Goal: Check status: Check status

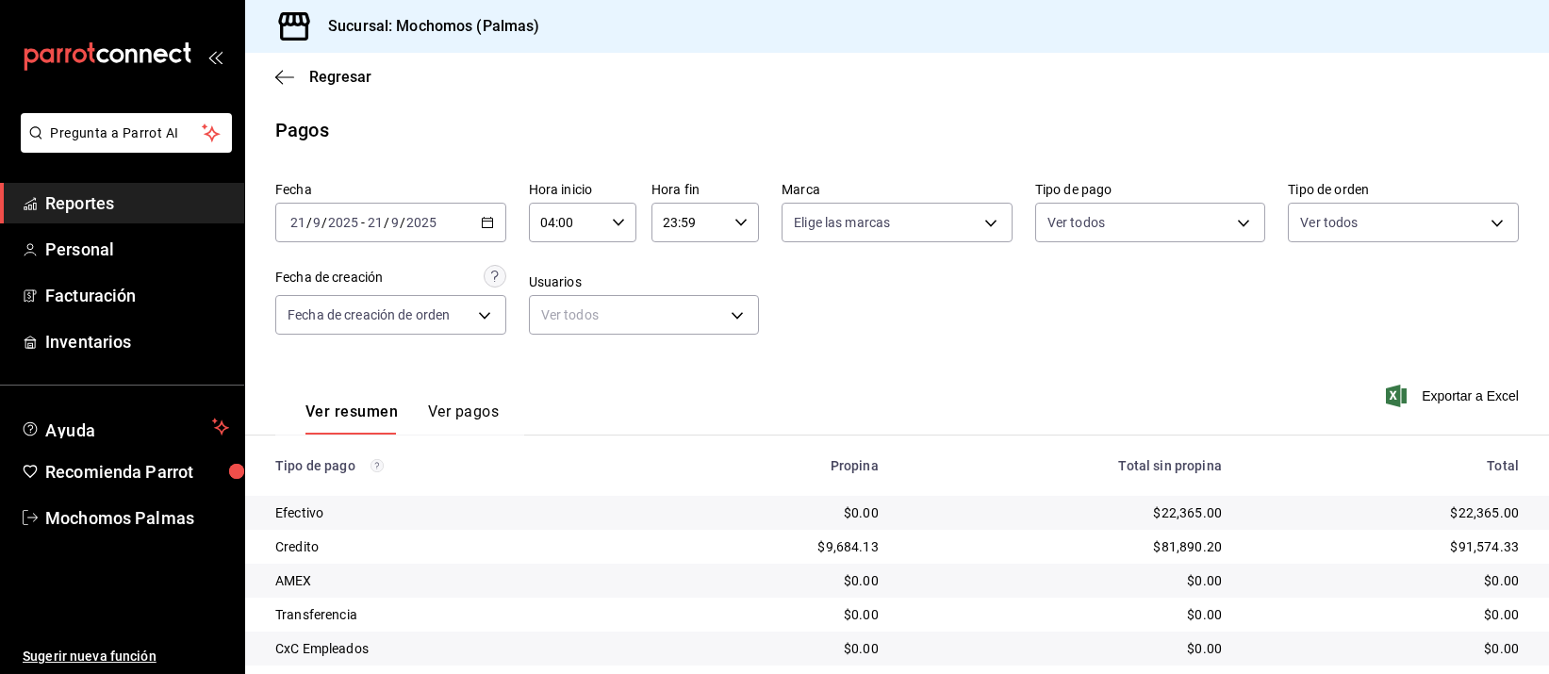
scroll to position [191, 0]
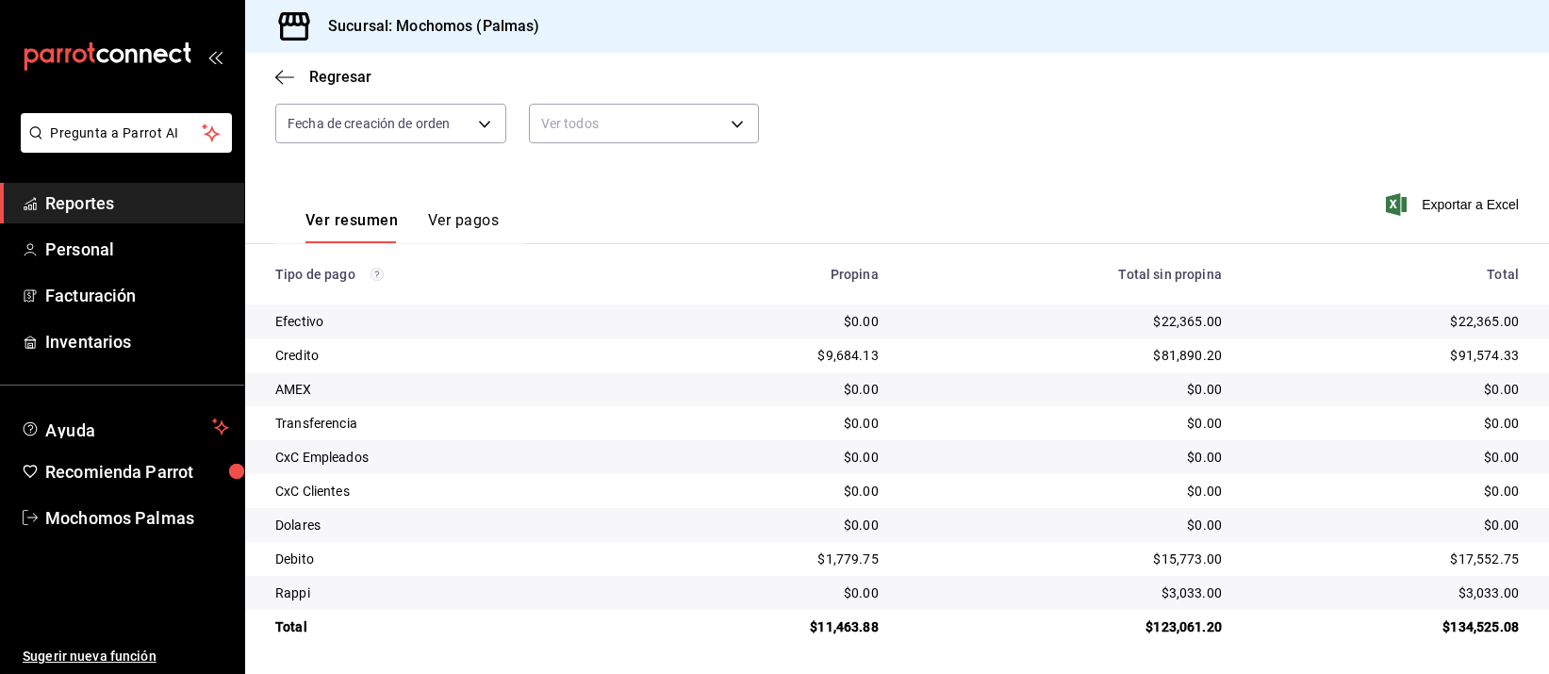
click at [833, 385] on div "$0.00" at bounding box center [766, 389] width 223 height 19
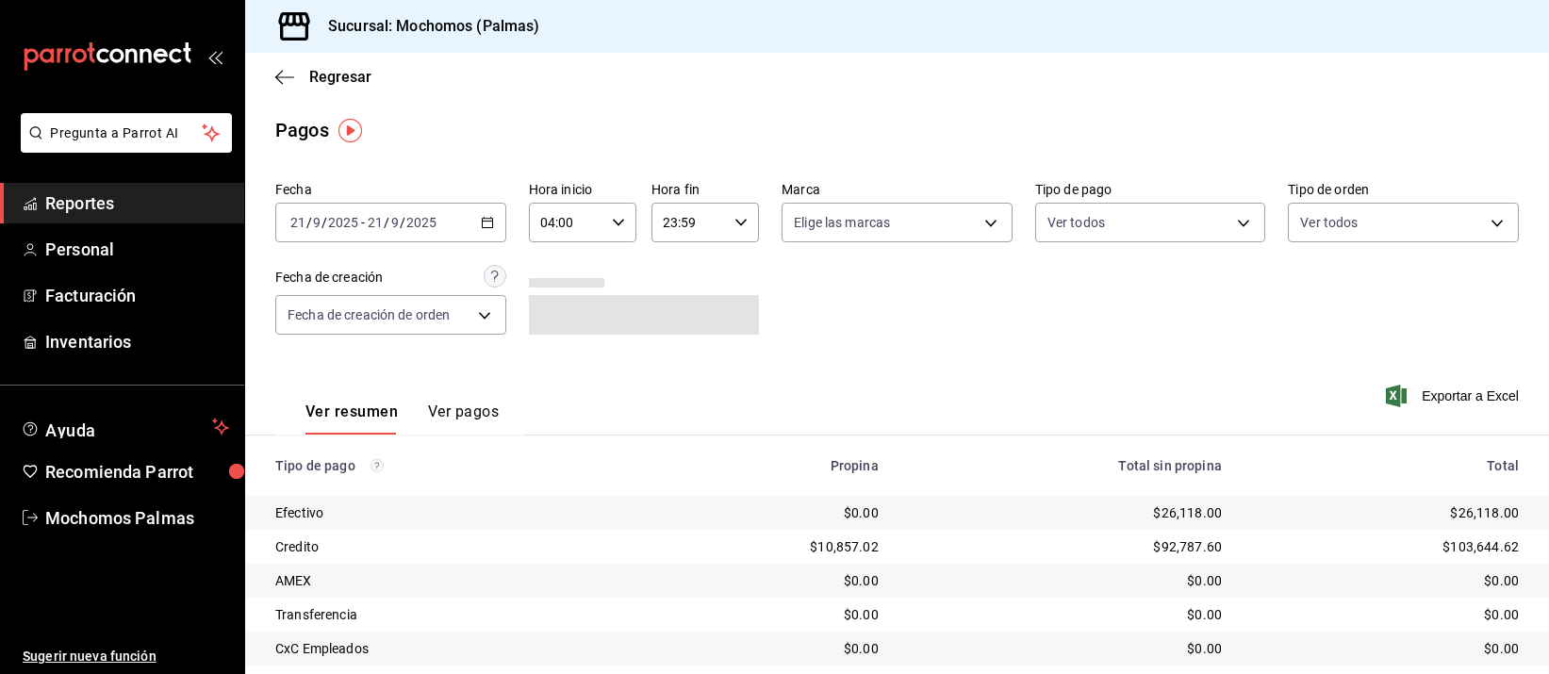
click at [481, 222] on icon "button" at bounding box center [487, 222] width 13 height 13
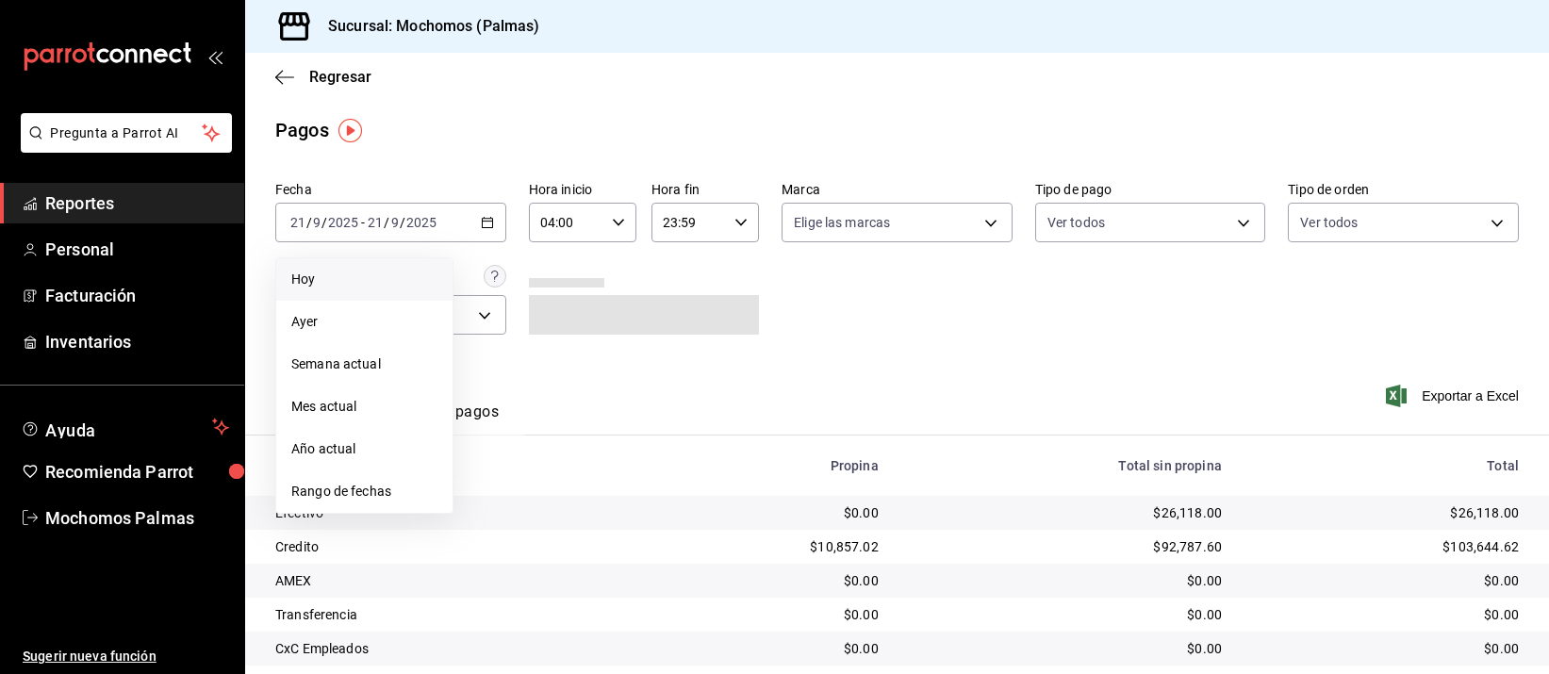
click at [376, 267] on li "Hoy" at bounding box center [364, 279] width 176 height 42
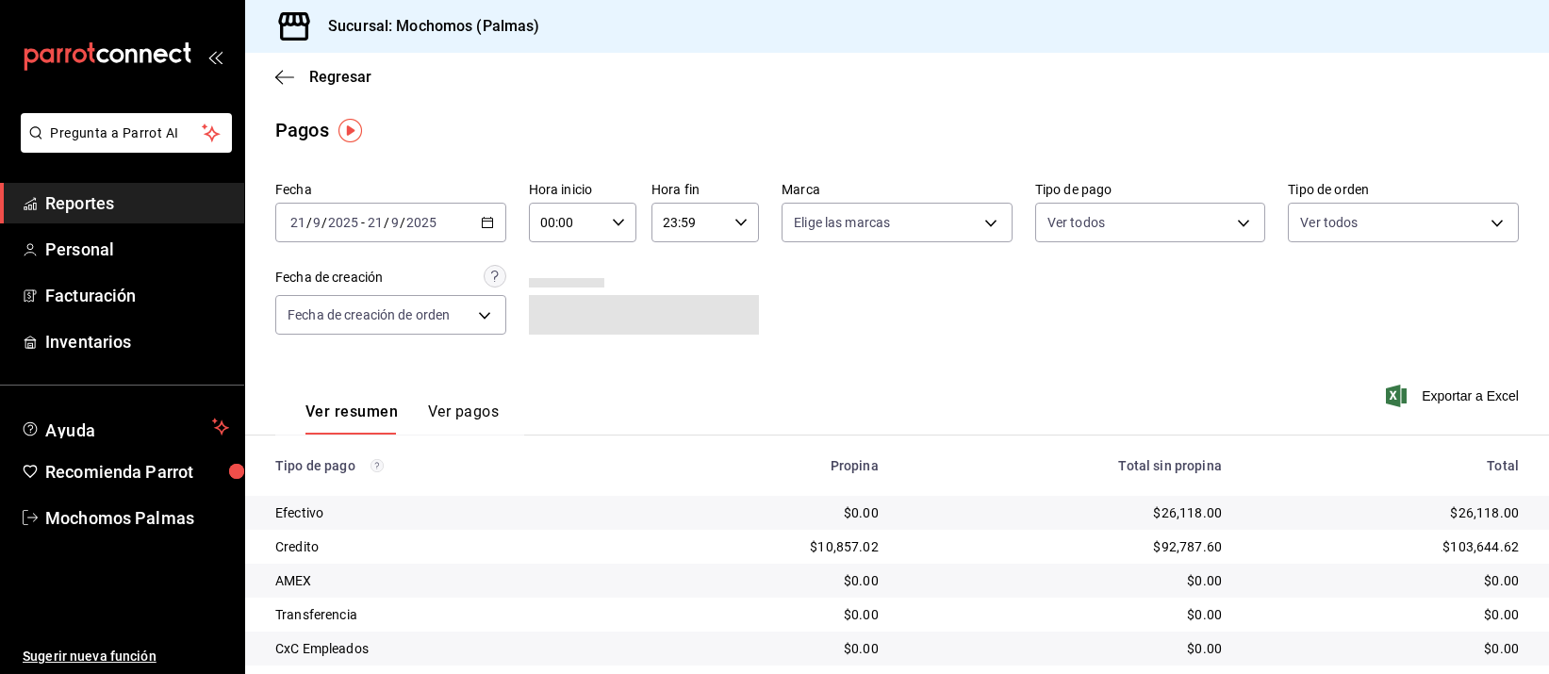
click at [613, 222] on icon "button" at bounding box center [618, 222] width 13 height 13
click at [549, 327] on span "04" at bounding box center [551, 333] width 23 height 15
type input "04:00"
click at [932, 321] on div at bounding box center [774, 337] width 1549 height 674
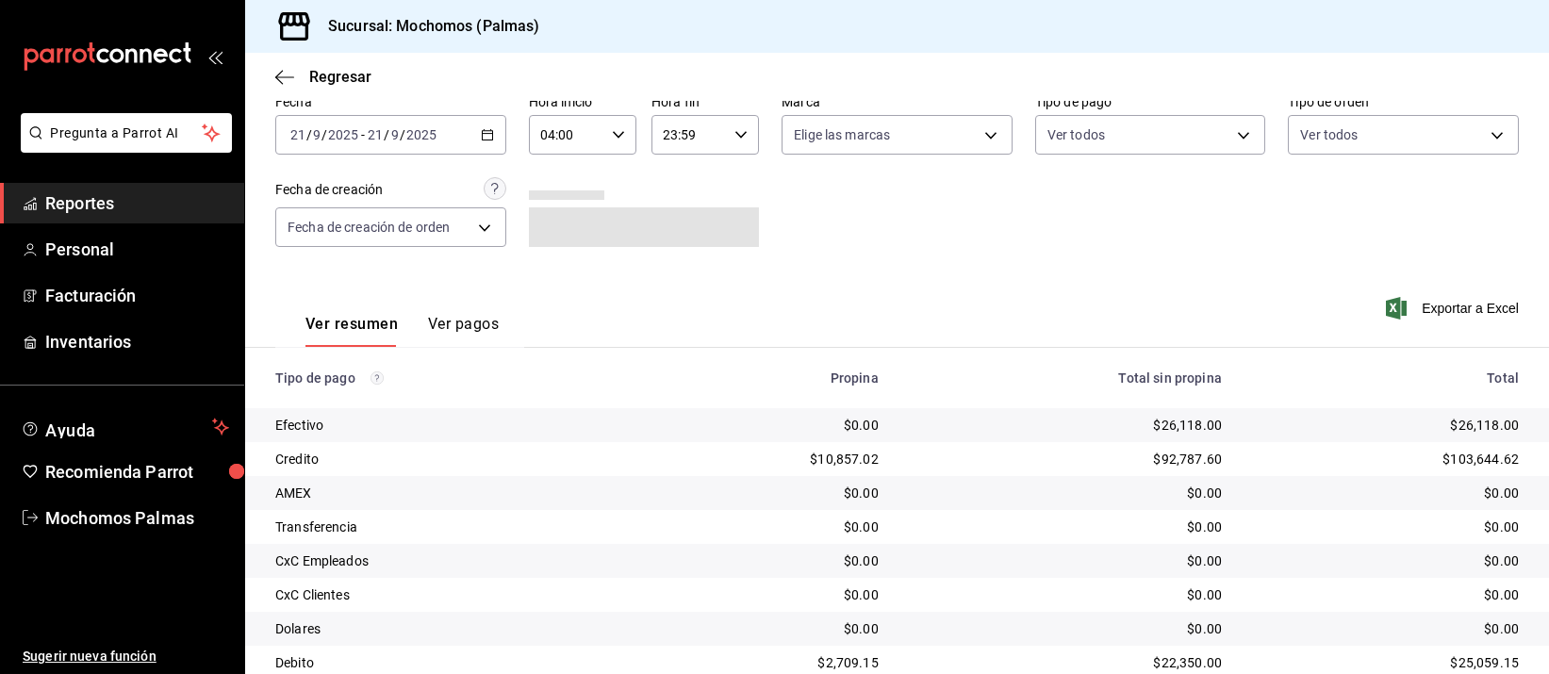
scroll to position [191, 0]
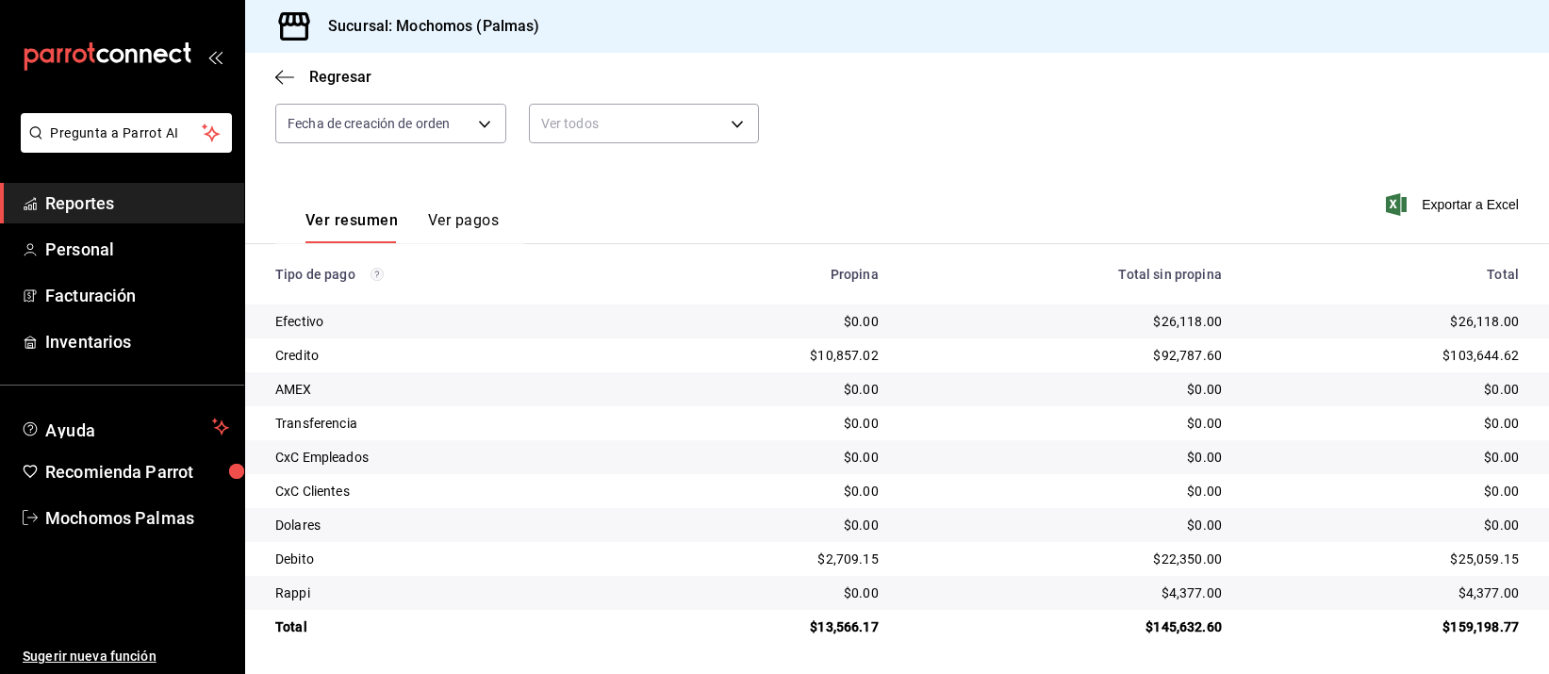
click at [1087, 426] on div "$0.00" at bounding box center [1065, 423] width 313 height 19
click at [1059, 414] on div "$0.00" at bounding box center [1065, 423] width 313 height 19
click at [1062, 464] on div "$0.00" at bounding box center [1065, 457] width 313 height 19
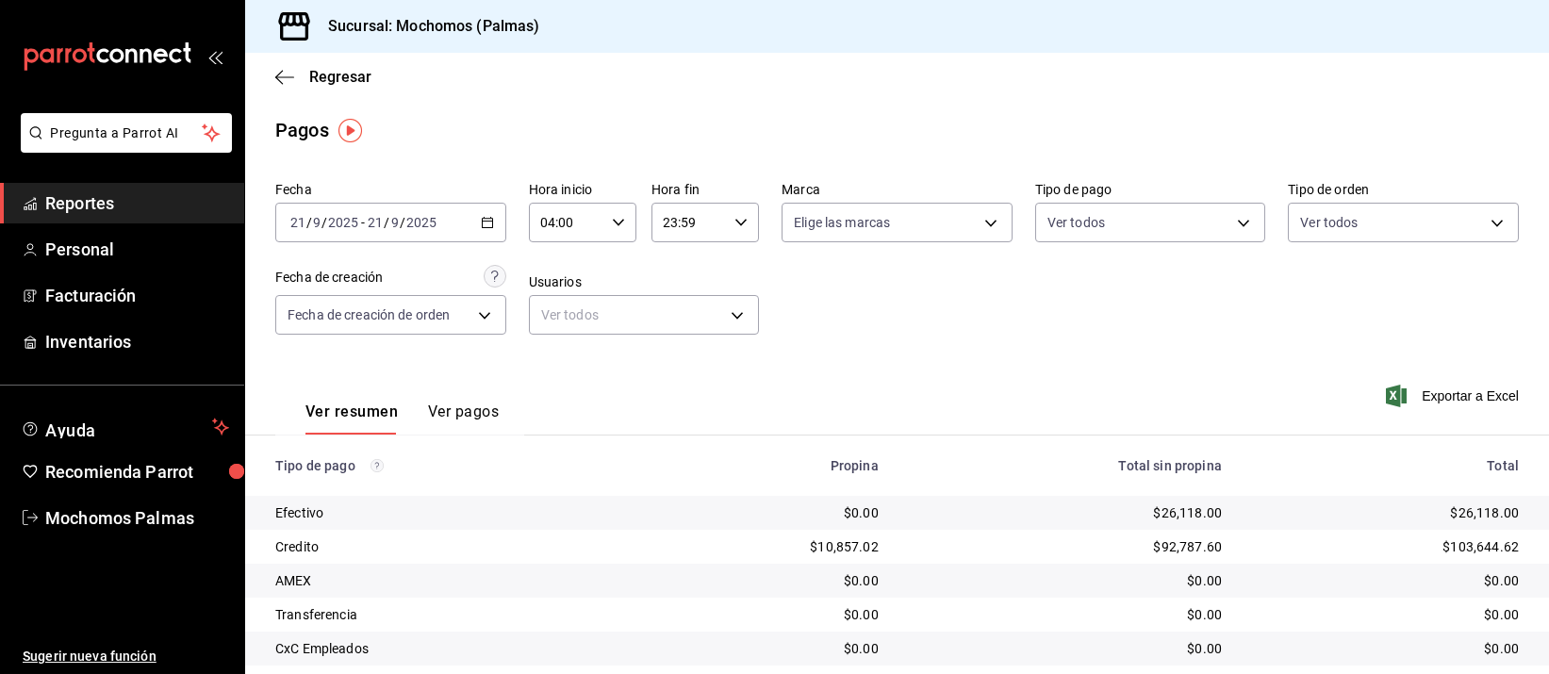
click at [928, 497] on td "$26,118.00" at bounding box center [1065, 513] width 343 height 34
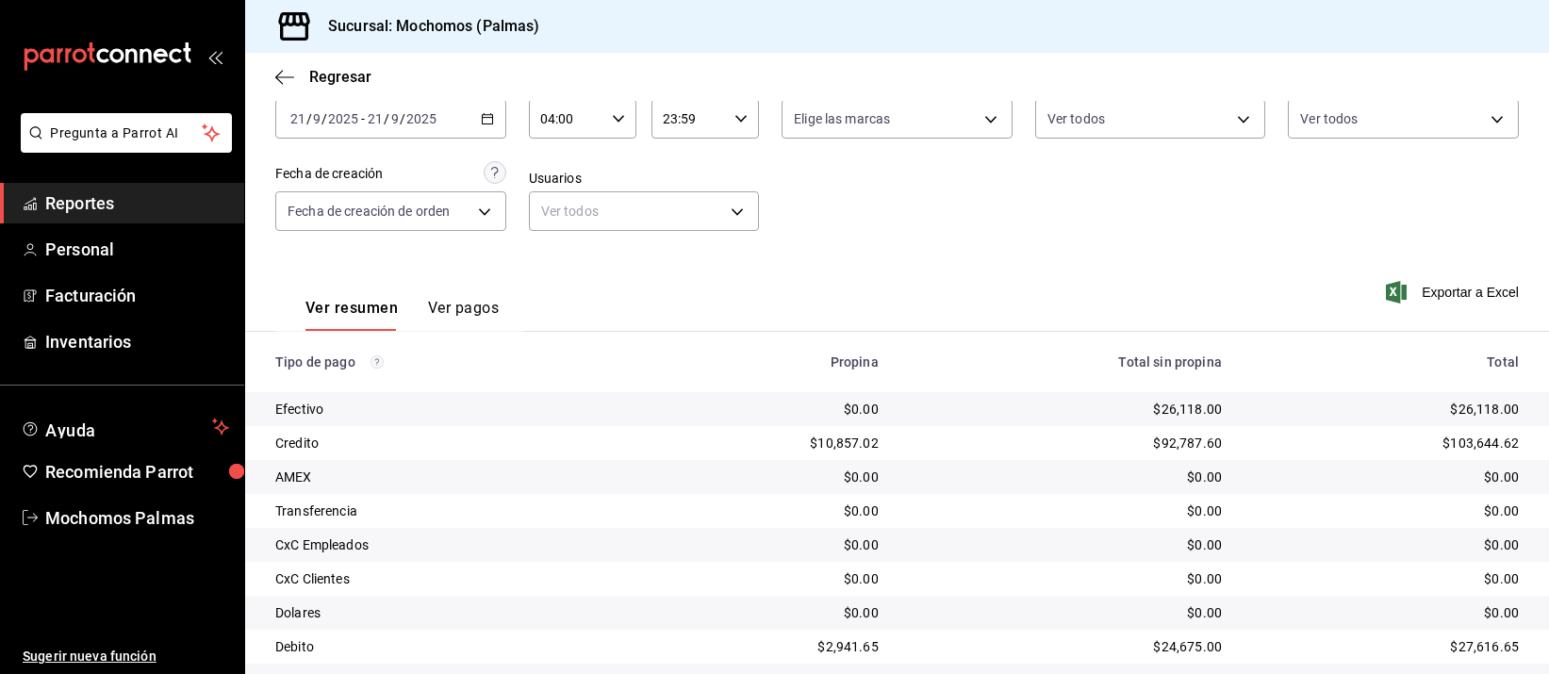
scroll to position [191, 0]
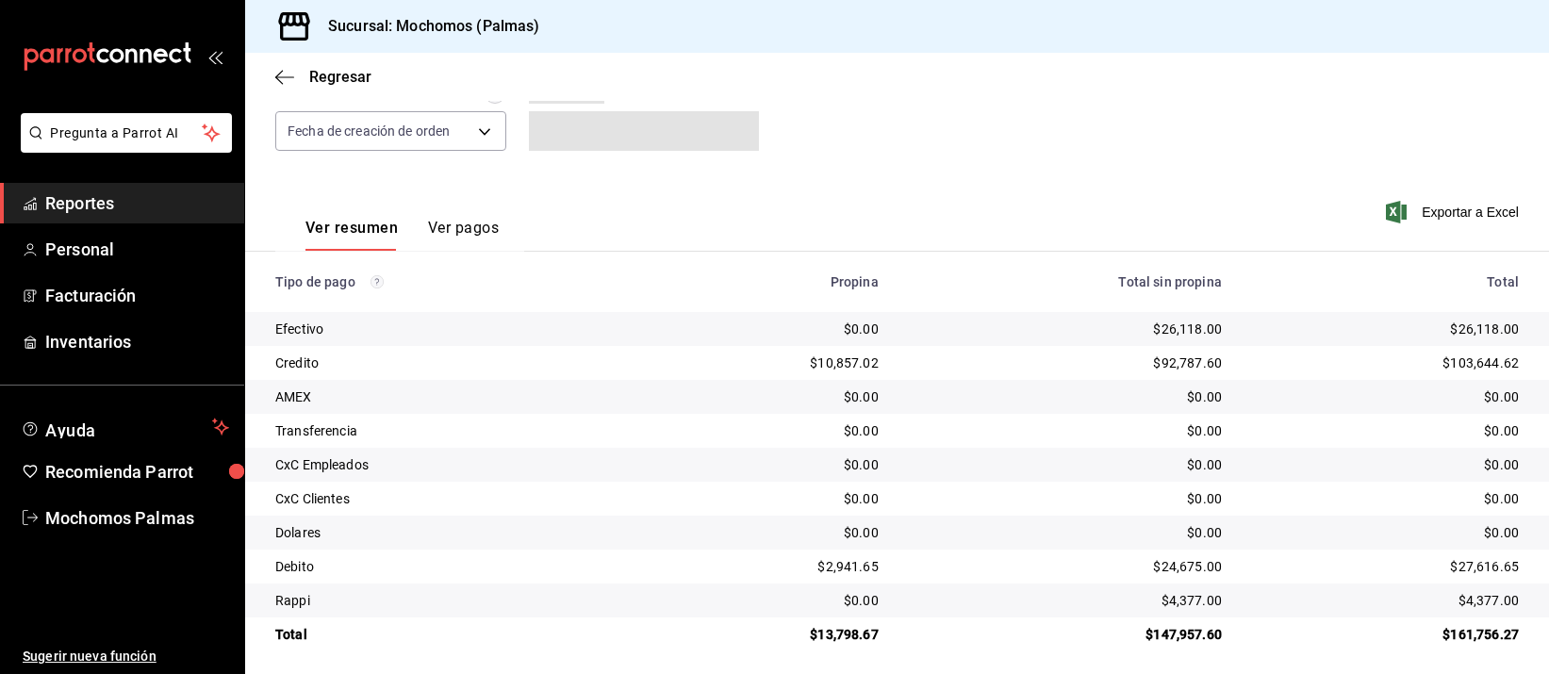
scroll to position [191, 0]
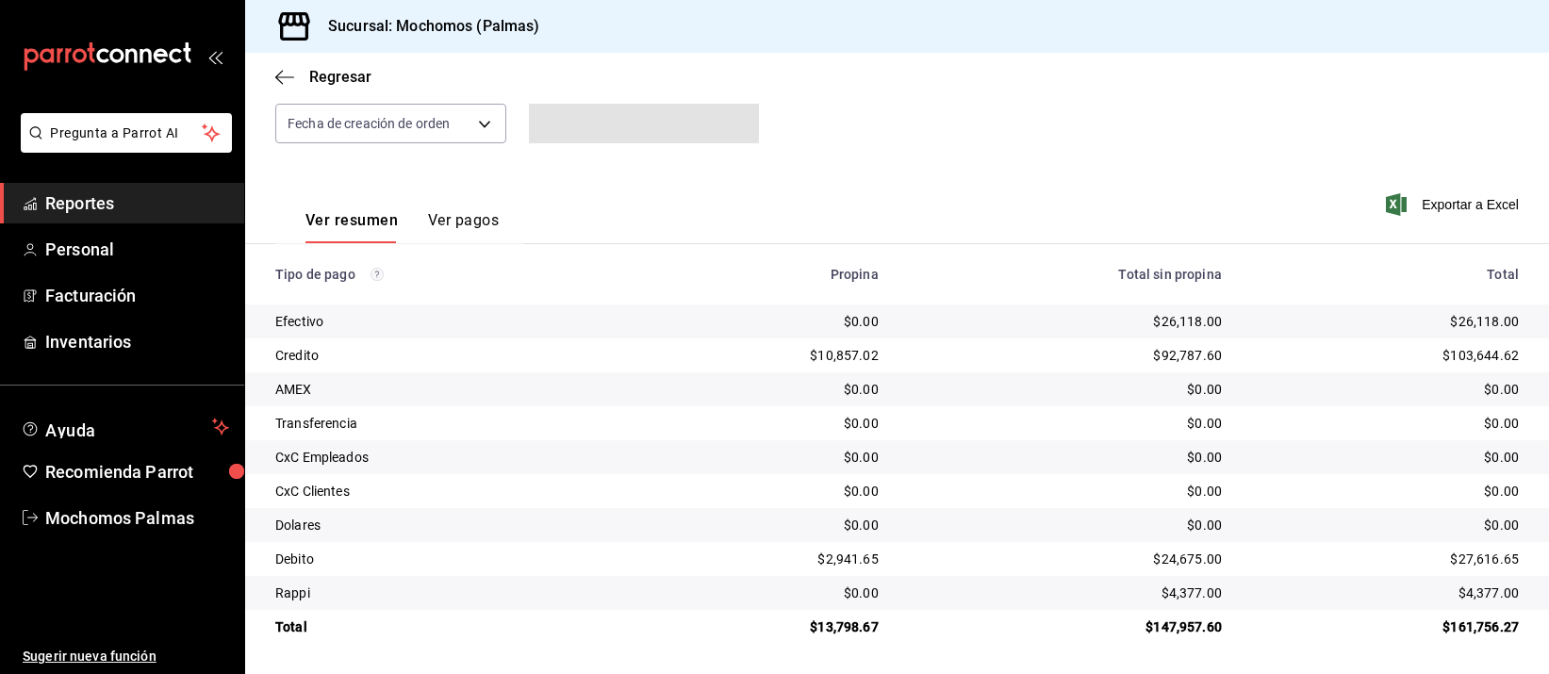
click at [928, 461] on div "$0.00" at bounding box center [1065, 457] width 313 height 19
click at [988, 405] on td "$0.00" at bounding box center [1065, 389] width 343 height 34
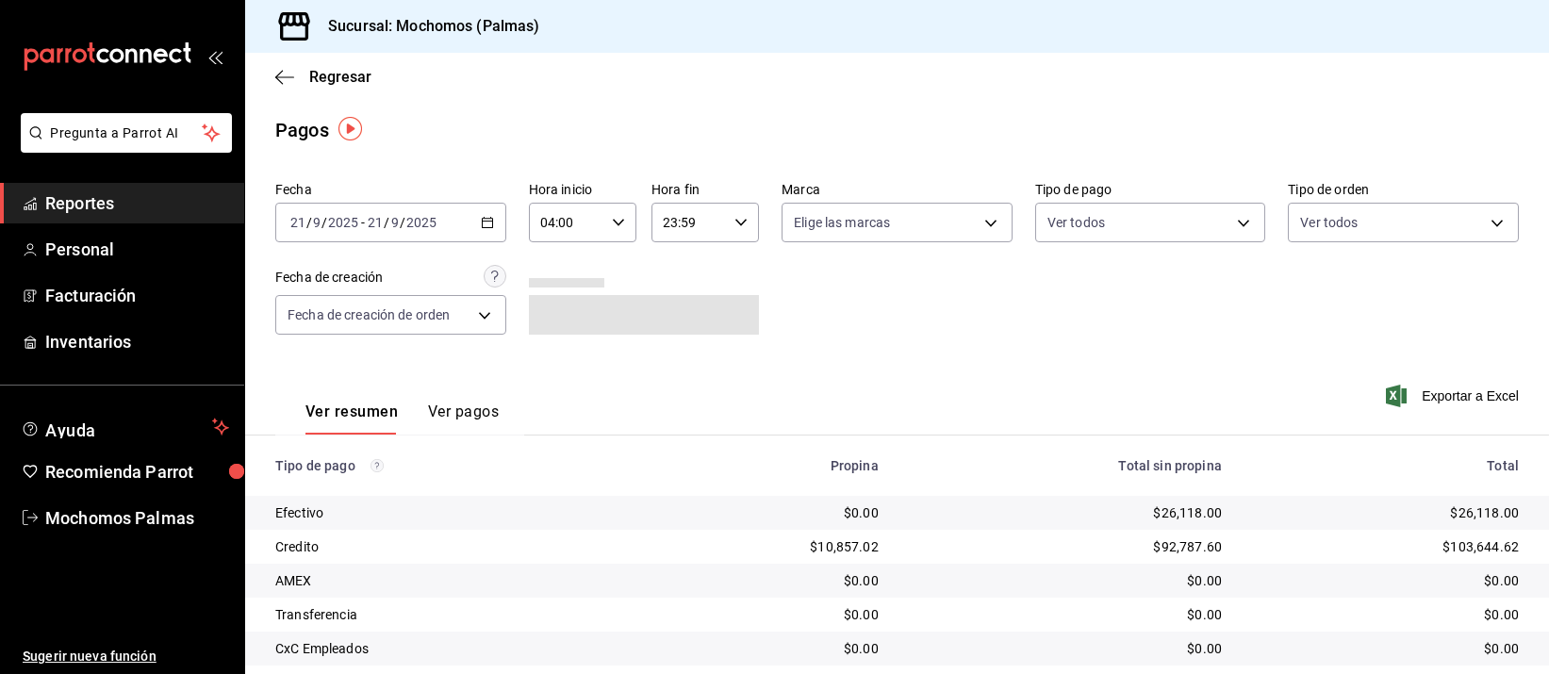
scroll to position [191, 0]
